Goal: Find specific page/section: Find specific page/section

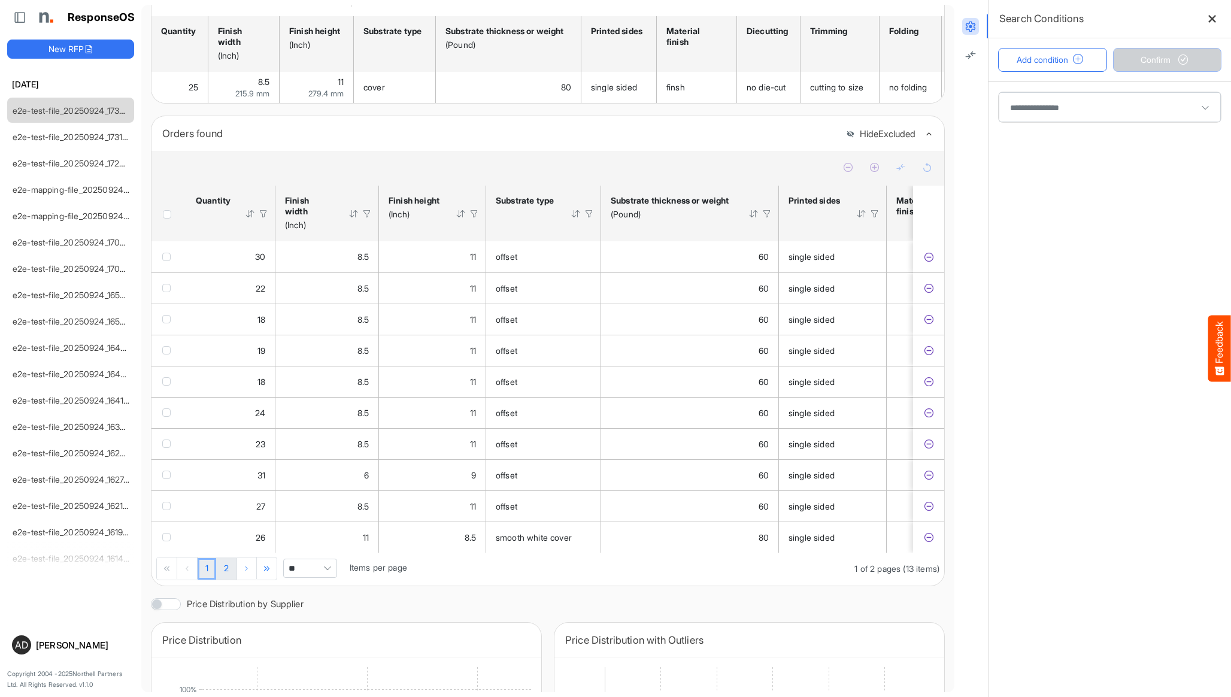
click at [225, 579] on link "2" at bounding box center [226, 569] width 20 height 22
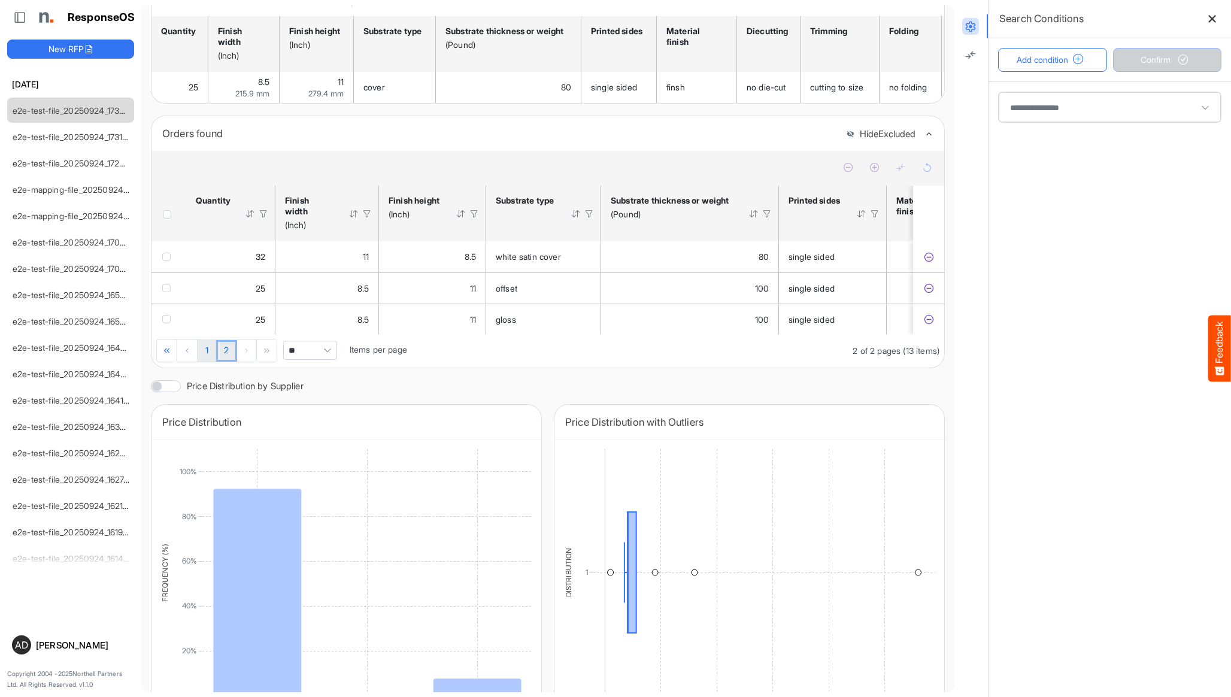
click at [210, 362] on link "1" at bounding box center [207, 351] width 19 height 22
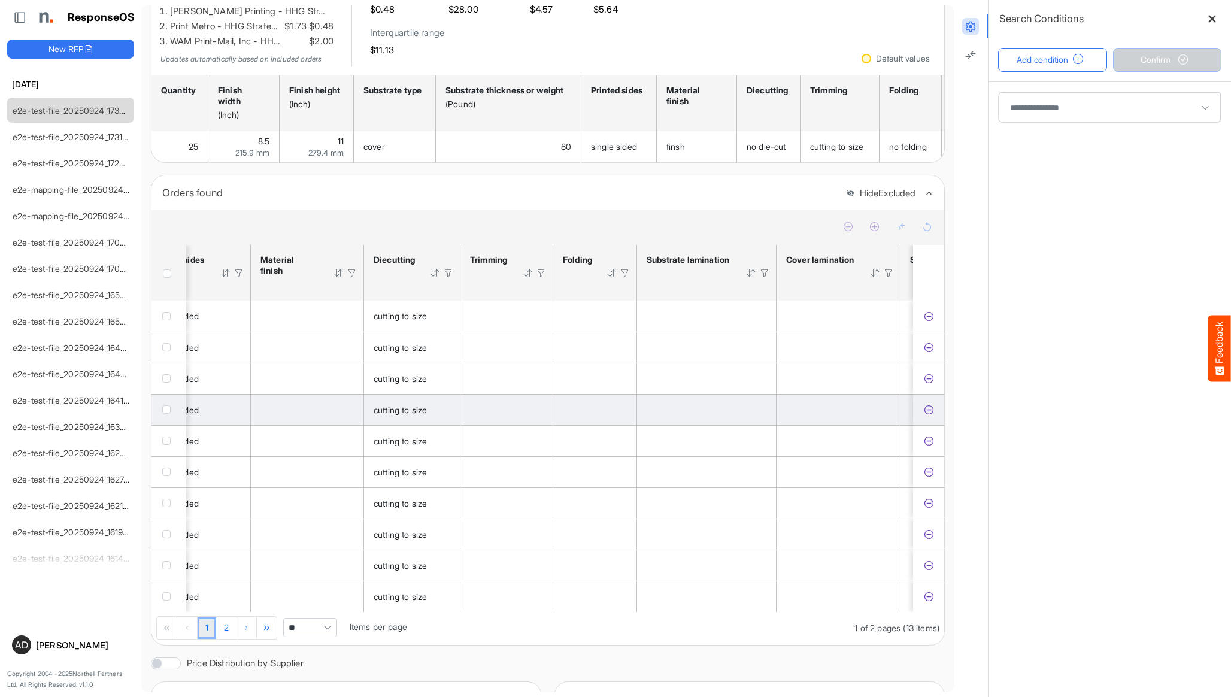
scroll to position [0, 866]
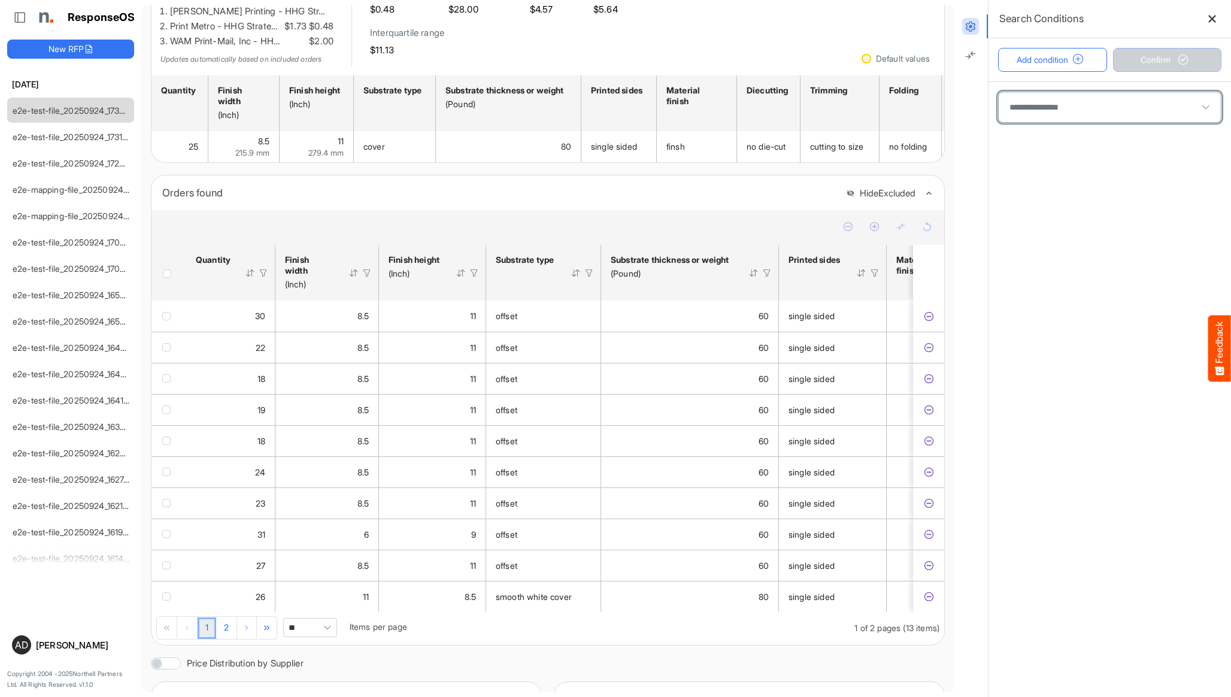
click at [1060, 111] on span at bounding box center [1110, 107] width 222 height 30
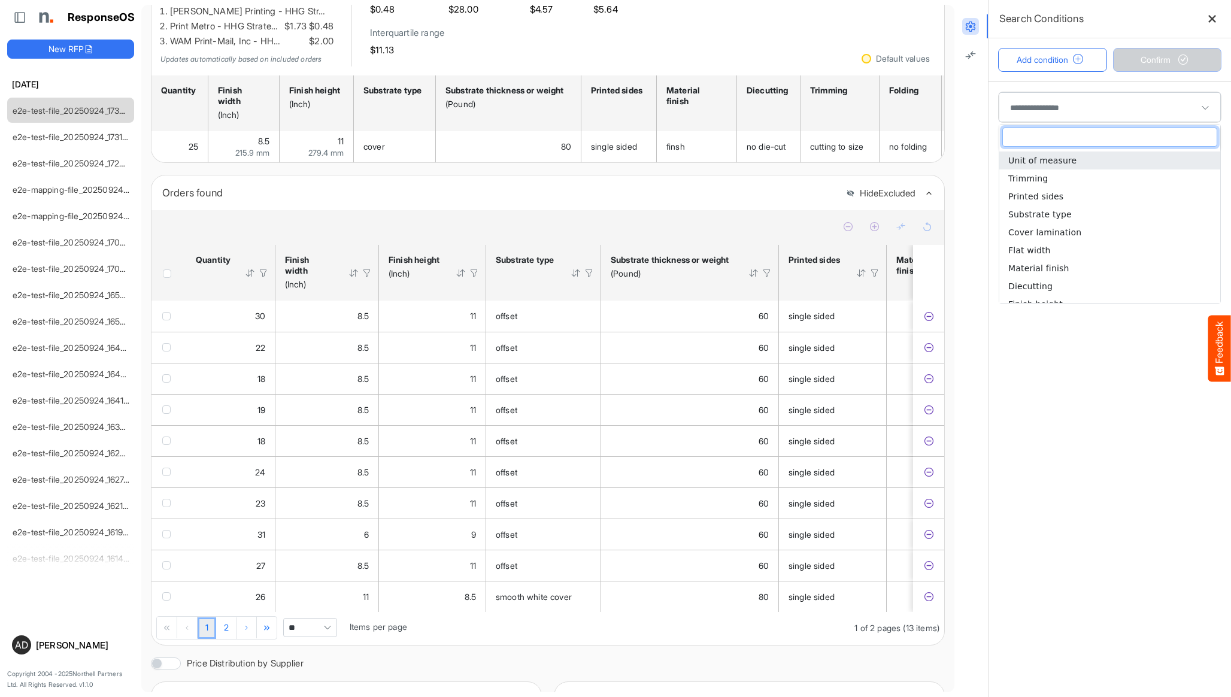
scroll to position [80, 0]
click at [1059, 202] on span "Substrate type" at bounding box center [1039, 205] width 63 height 10
type input "**********"
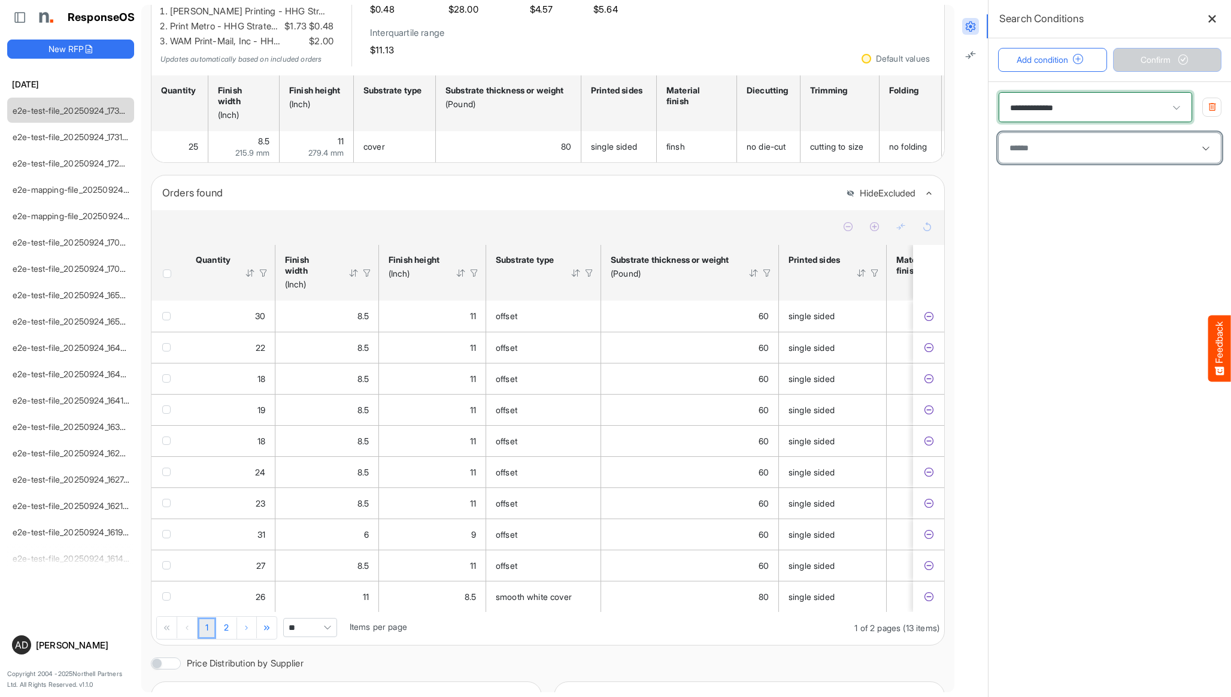
click at [1084, 154] on div at bounding box center [1110, 148] width 210 height 18
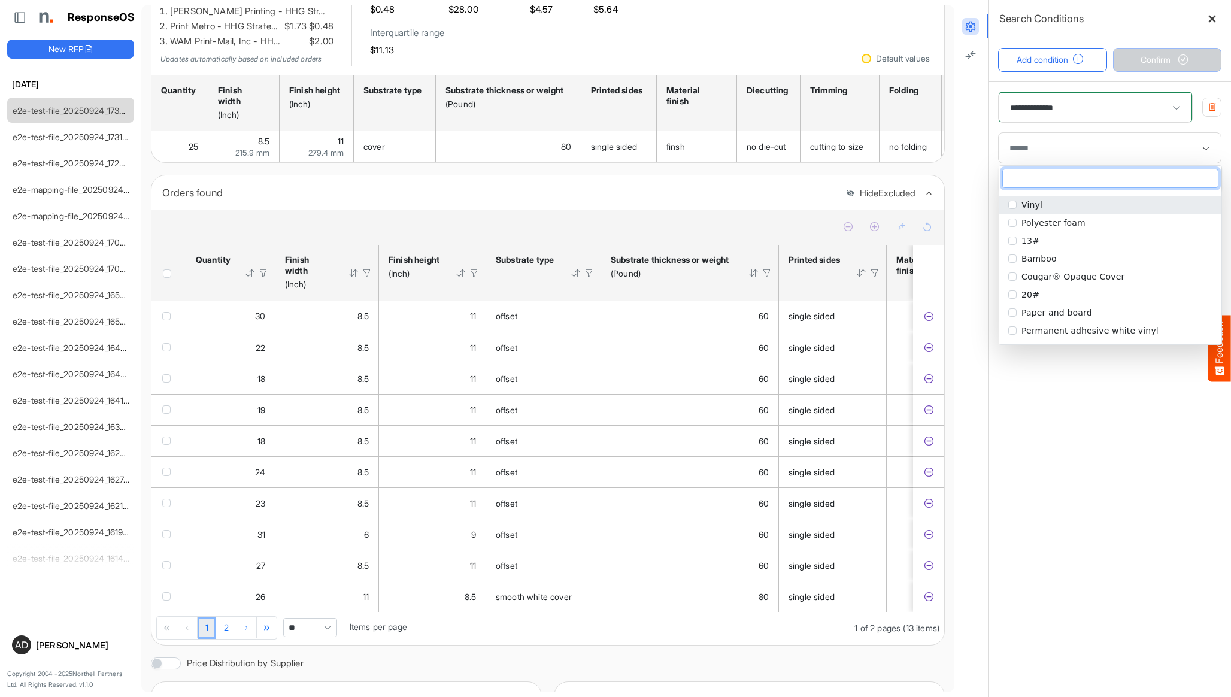
scroll to position [374, 0]
click at [1058, 249] on li "Bamboo" at bounding box center [1110, 257] width 222 height 18
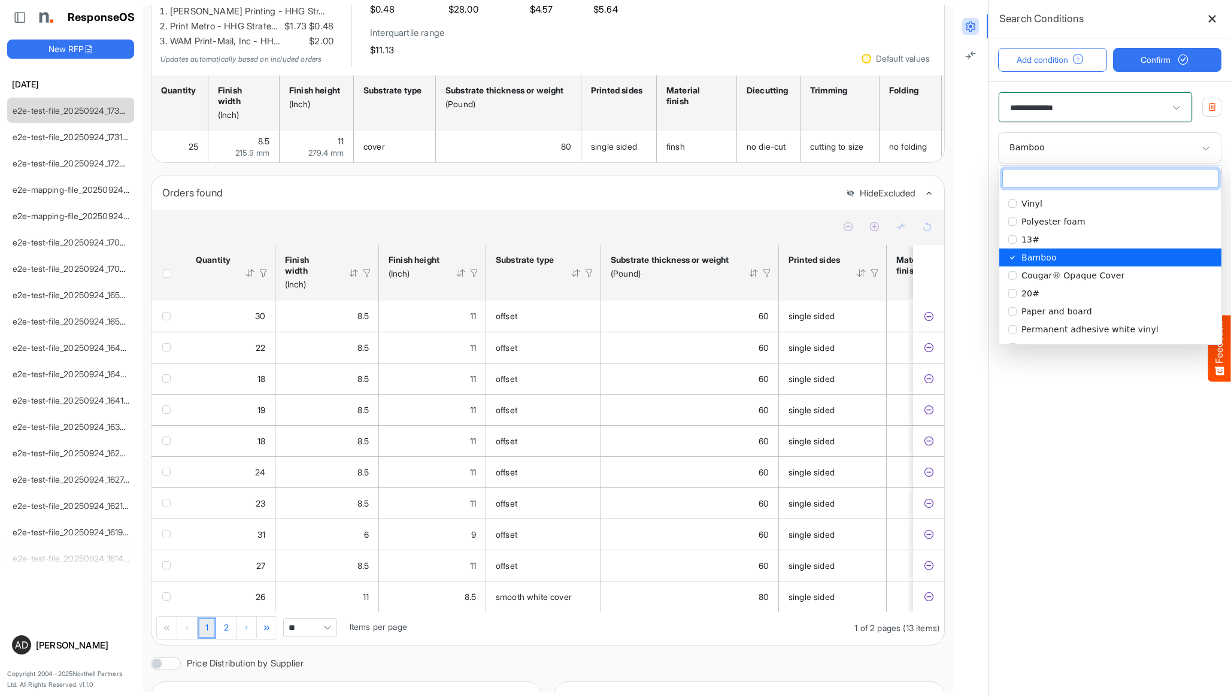
click at [1058, 233] on li "13#" at bounding box center [1110, 240] width 222 height 18
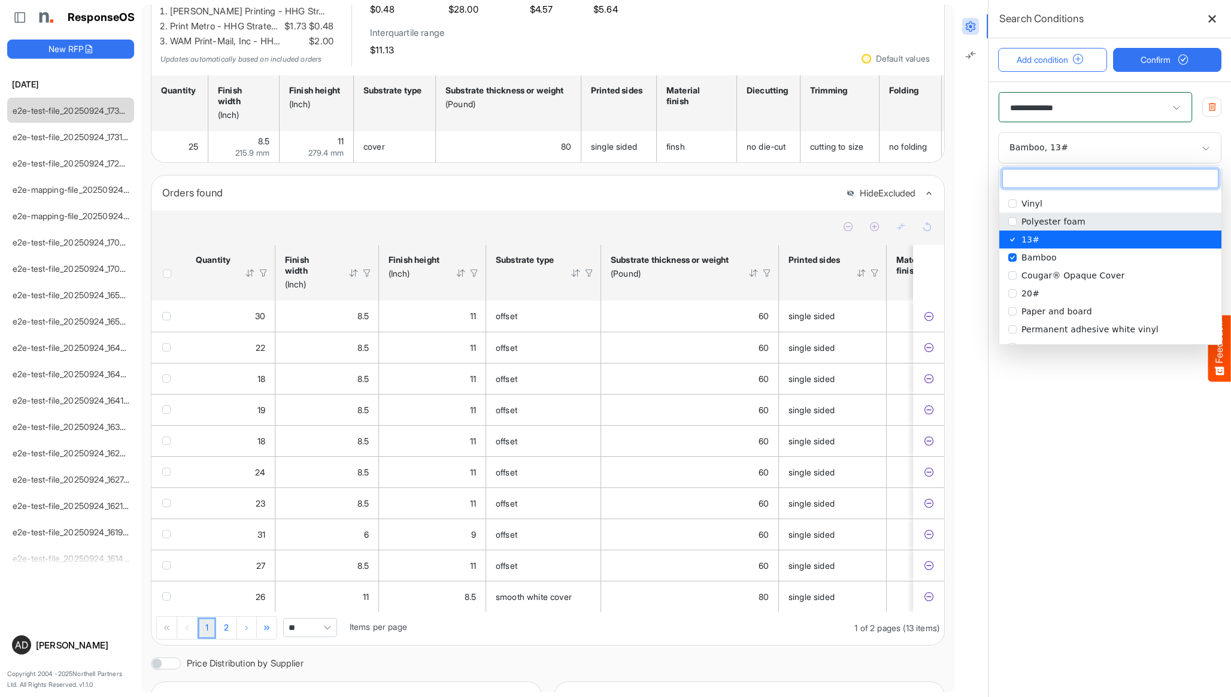
click at [1062, 201] on li "Vinyl" at bounding box center [1110, 204] width 222 height 18
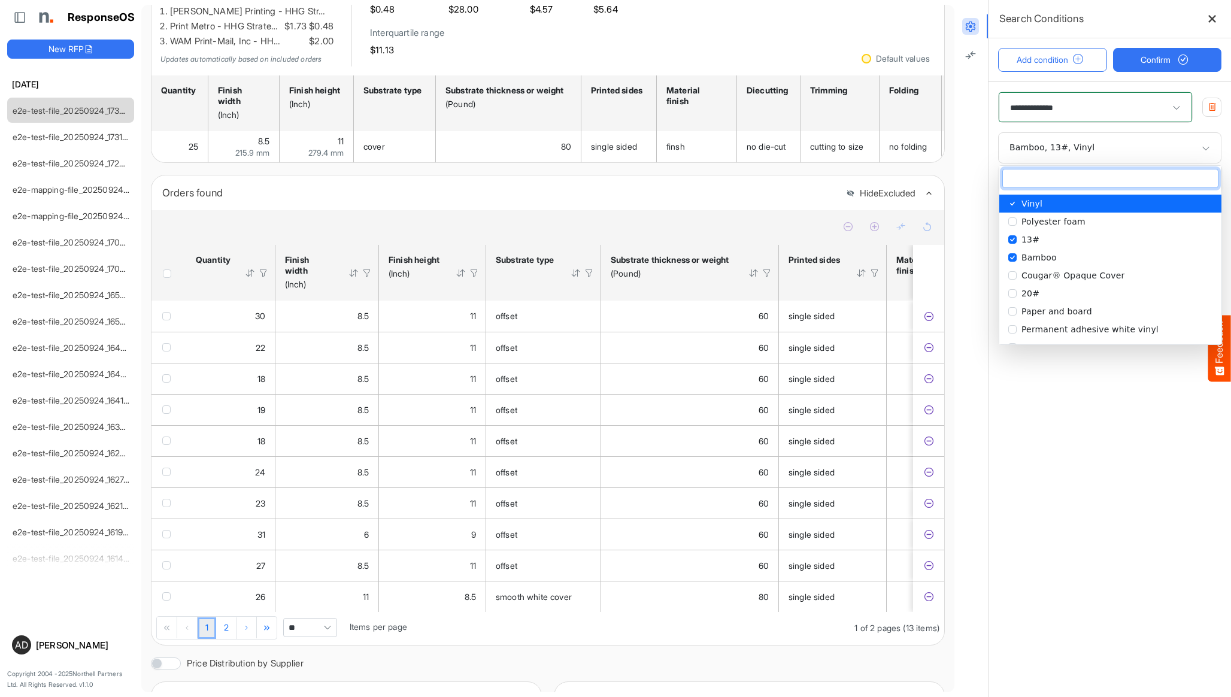
click at [1099, 433] on main "**********" at bounding box center [1110, 389] width 242 height 616
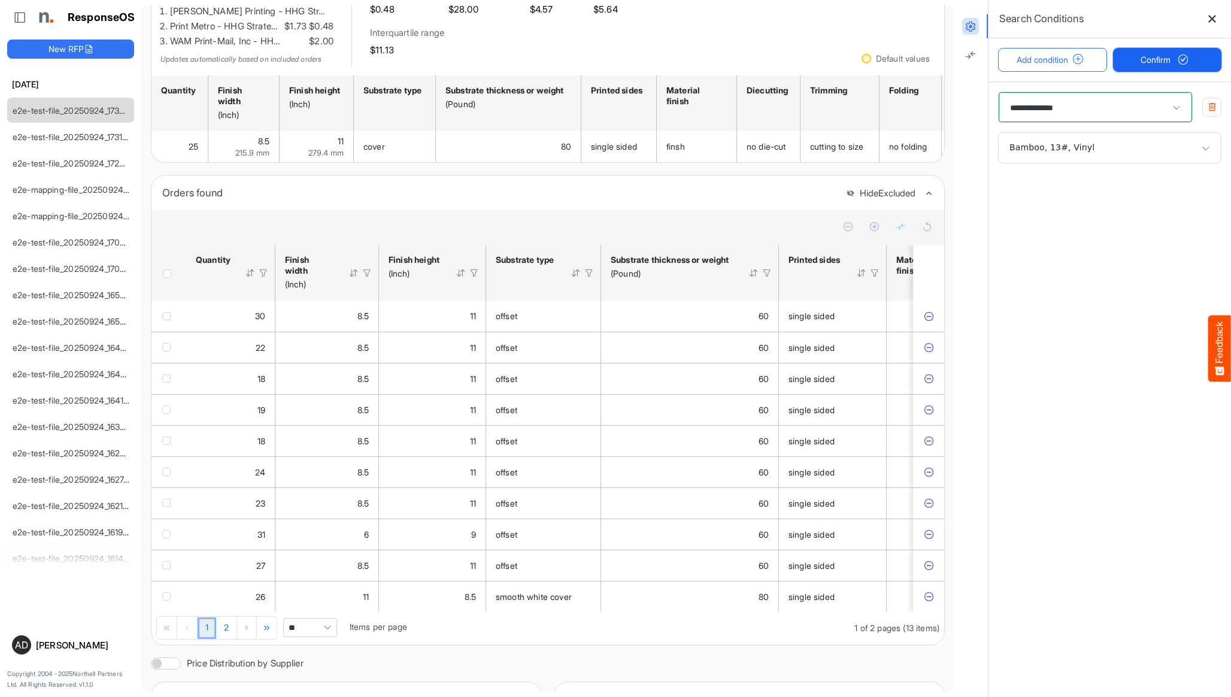
click at [1147, 60] on span "Confirm" at bounding box center [1167, 59] width 53 height 13
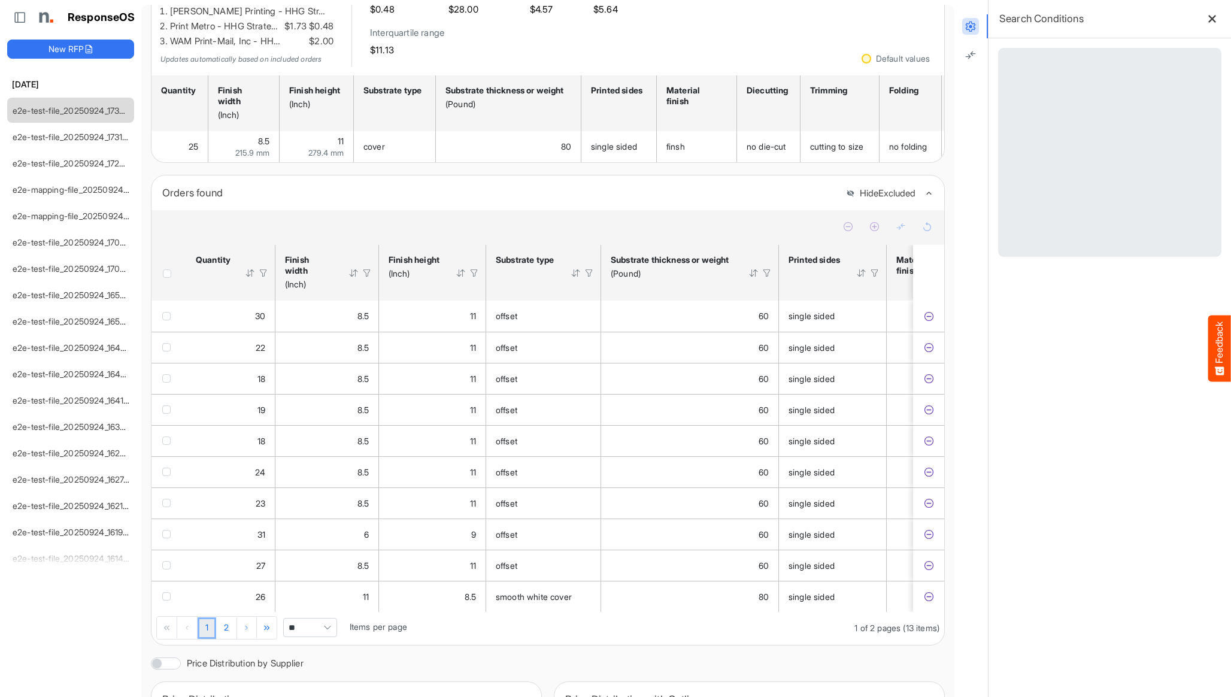
scroll to position [0, 0]
